Goal: Task Accomplishment & Management: Manage account settings

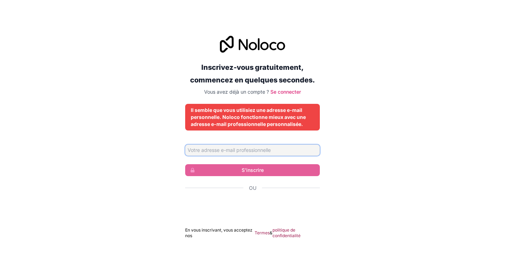
click at [237, 151] on input "Adresse email" at bounding box center [252, 150] width 135 height 11
type input "[EMAIL_ADDRESS][DOMAIN_NAME]"
click at [281, 91] on font "Se connecter" at bounding box center [286, 92] width 31 height 6
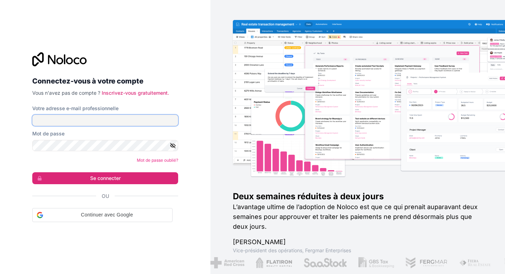
click at [89, 118] on input "Votre adresse e-mail professionnelle" at bounding box center [105, 120] width 146 height 11
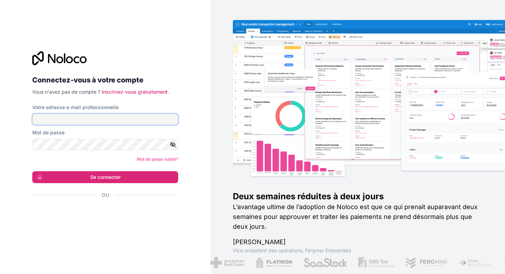
type input "[EMAIL_ADDRESS][DOMAIN_NAME]"
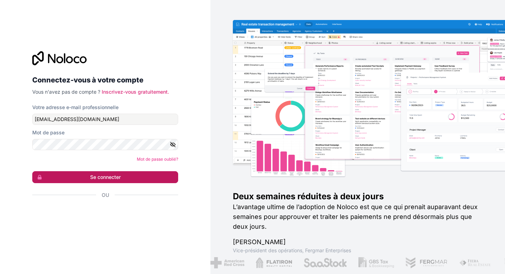
click at [99, 175] on font "Se connecter" at bounding box center [105, 177] width 31 height 6
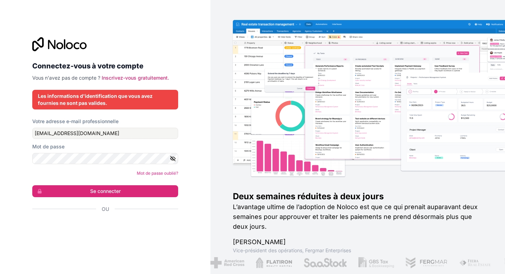
click at [105, 179] on form "Votre adresse e-mail professionnelle [EMAIL_ADDRESS][DOMAIN_NAME] Mot de passe …" at bounding box center [105, 177] width 146 height 119
click at [205, 218] on div "Connectez-vous à votre compte Vous n'avez pas de compte ? Inscrivez-vous gratui…" at bounding box center [105, 137] width 211 height 274
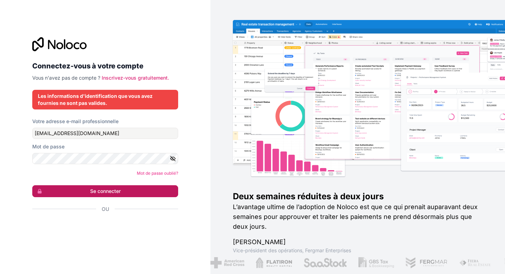
click at [93, 191] on font "Se connecter" at bounding box center [105, 191] width 31 height 6
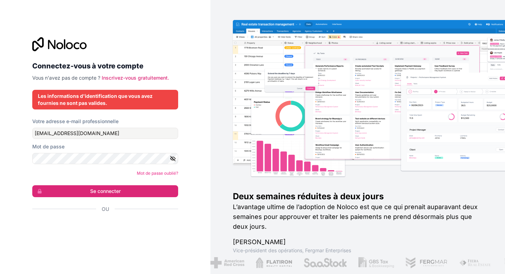
click at [173, 157] on icon "button" at bounding box center [173, 158] width 6 height 6
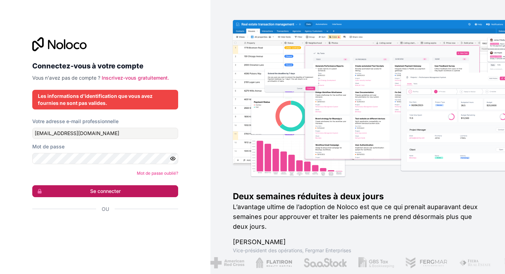
click at [112, 193] on font "Se connecter" at bounding box center [105, 191] width 31 height 6
